Goal: Transaction & Acquisition: Book appointment/travel/reservation

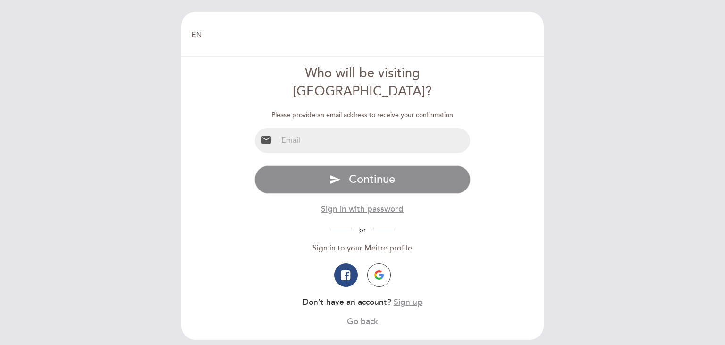
click at [388, 128] on input "email" at bounding box center [374, 140] width 193 height 25
click at [340, 128] on input "benjamintarelli" at bounding box center [374, 140] width 193 height 25
click at [346, 128] on input "benjamintarellia" at bounding box center [374, 140] width 193 height 25
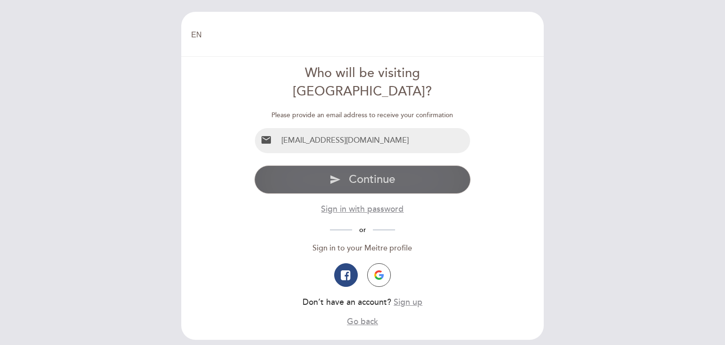
type input "[EMAIL_ADDRESS][DOMAIN_NAME]"
click at [368, 172] on span "Continue" at bounding box center [372, 179] width 46 height 14
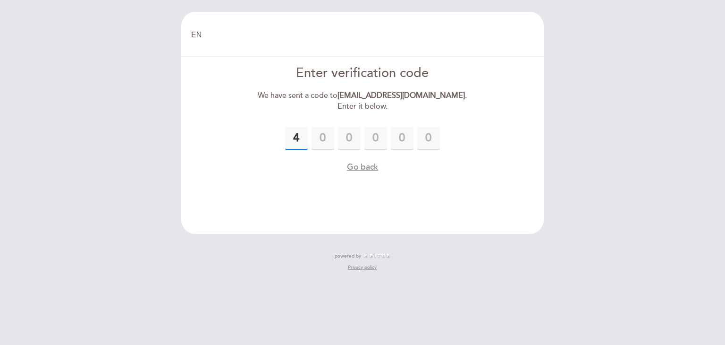
type input "4"
type input "6"
type input "3"
type input "8"
type input "5"
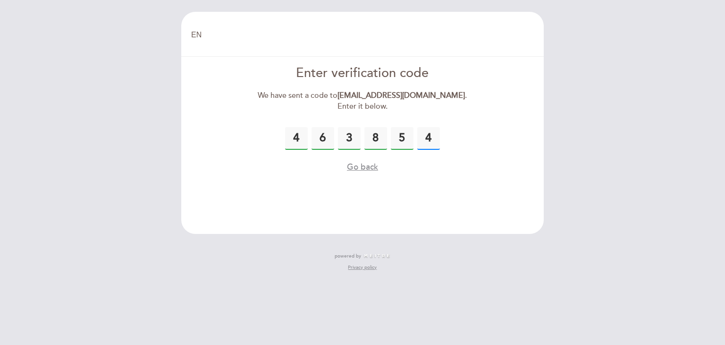
type input "4"
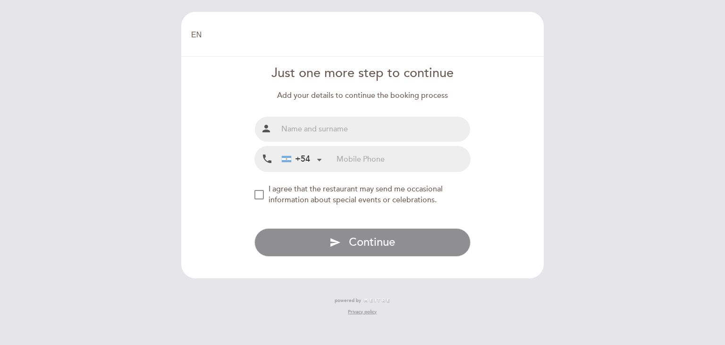
click at [349, 131] on input "text" at bounding box center [374, 129] width 193 height 25
type input "Benja"
click at [412, 150] on input "tel" at bounding box center [404, 158] width 134 height 25
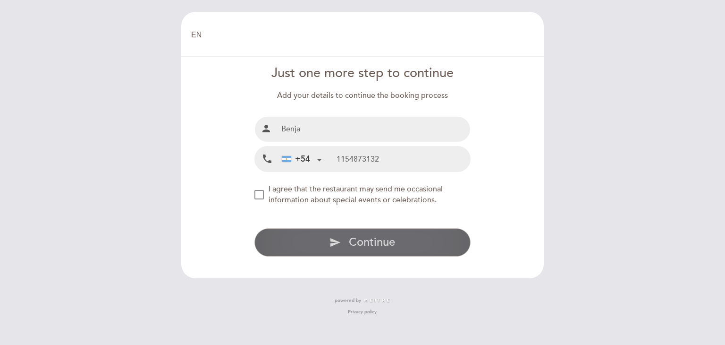
type input "1154873132"
click at [365, 244] on span "Continue" at bounding box center [372, 242] width 46 height 14
